Goal: Use online tool/utility: Utilize a website feature to perform a specific function

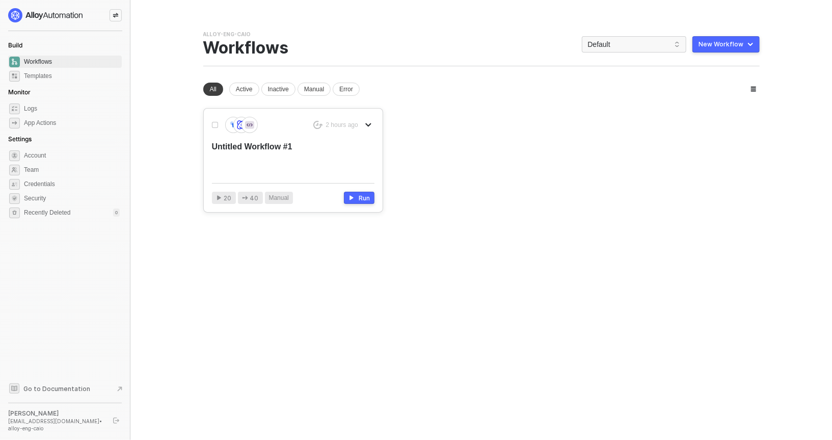
click at [277, 162] on div "Untitled Workflow #1" at bounding box center [277, 158] width 130 height 34
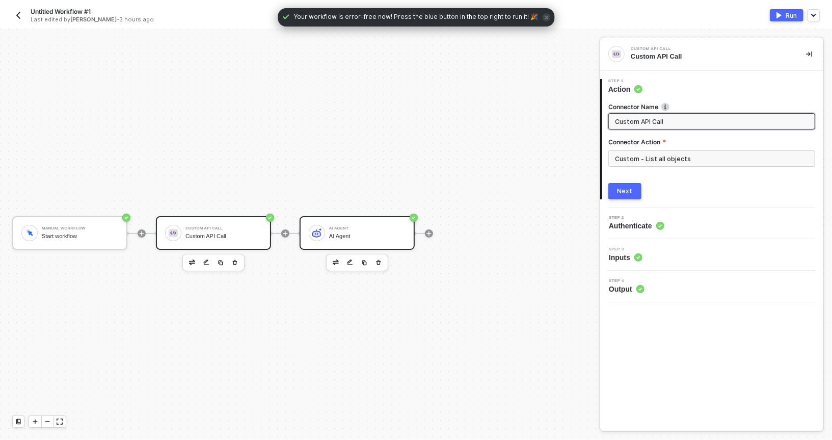
click at [335, 237] on div "AI Agent" at bounding box center [367, 236] width 76 height 7
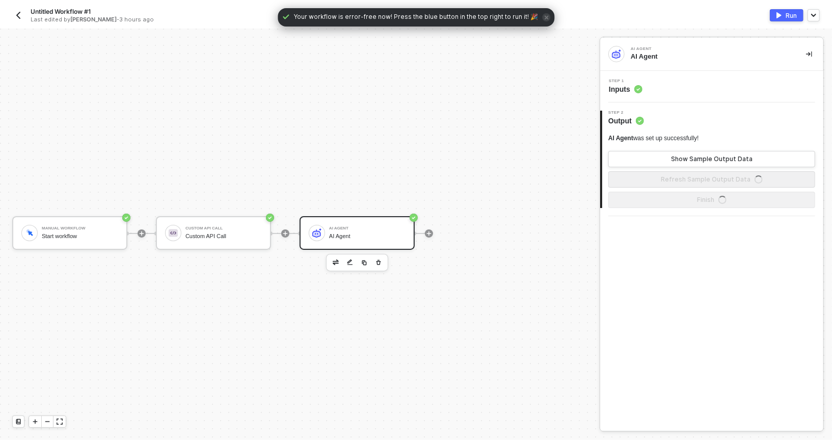
click at [650, 75] on div "Step 1 Inputs" at bounding box center [711, 87] width 223 height 32
click at [640, 80] on span "Step 1" at bounding box center [626, 81] width 34 height 4
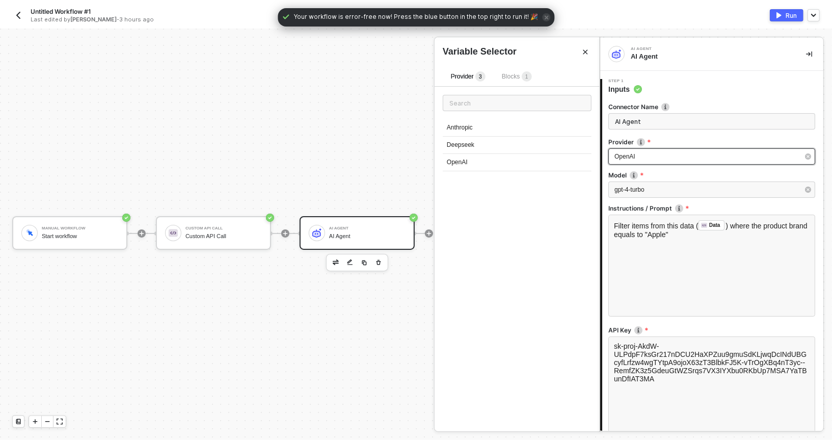
click at [645, 159] on div "OpenAI" at bounding box center [707, 157] width 184 height 10
